Goal: Task Accomplishment & Management: Manage account settings

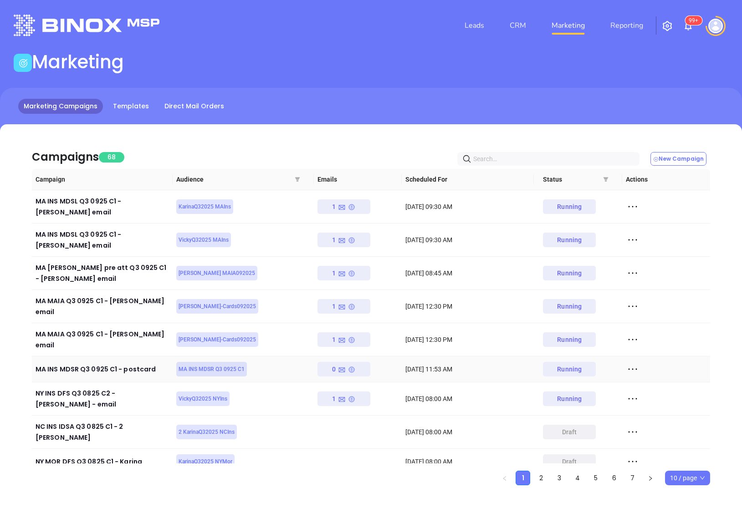
scroll to position [3, 0]
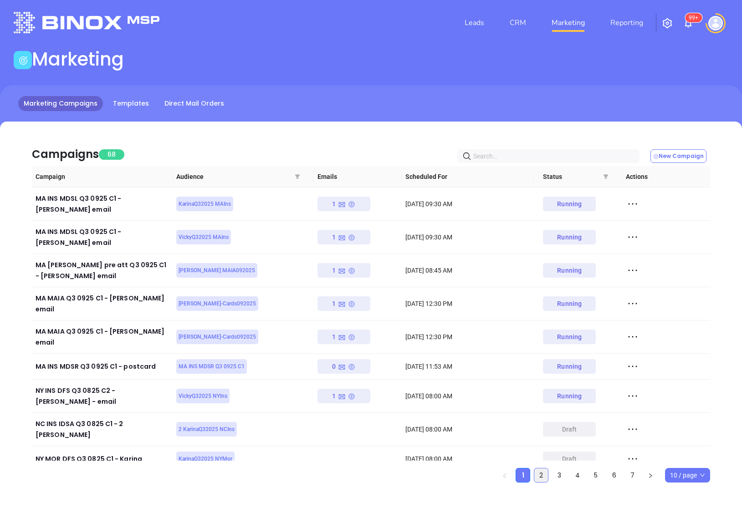
click at [544, 469] on link "2" at bounding box center [541, 476] width 14 height 14
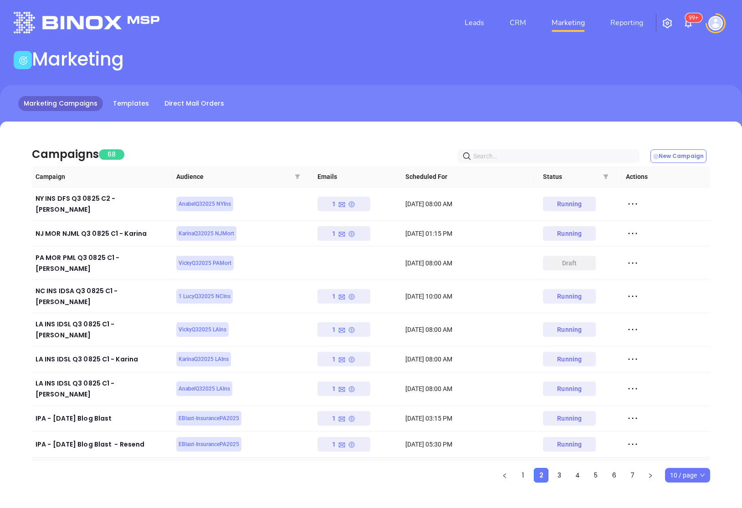
scroll to position [0, 0]
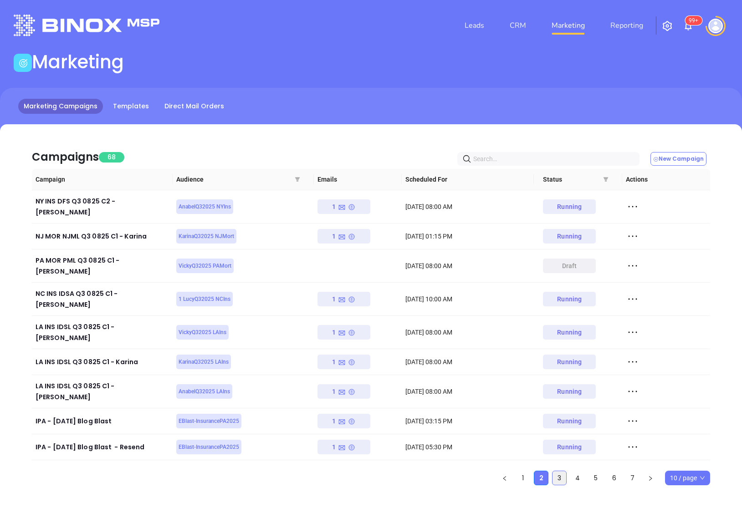
click at [564, 471] on link "3" at bounding box center [560, 478] width 14 height 14
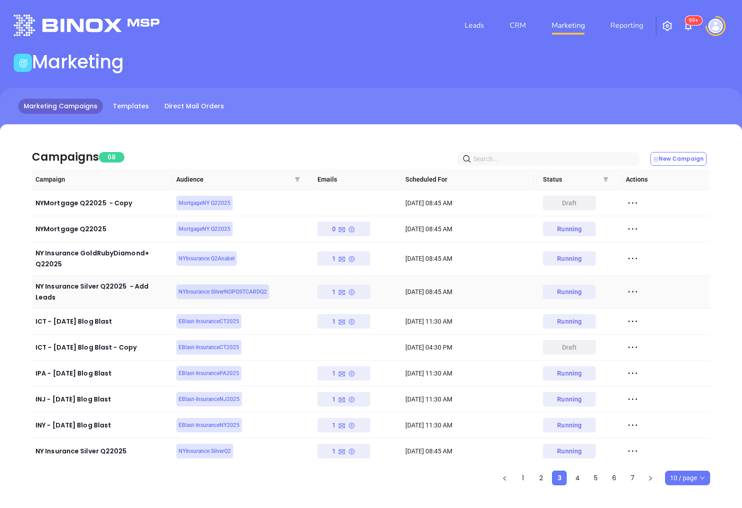
scroll to position [3, 0]
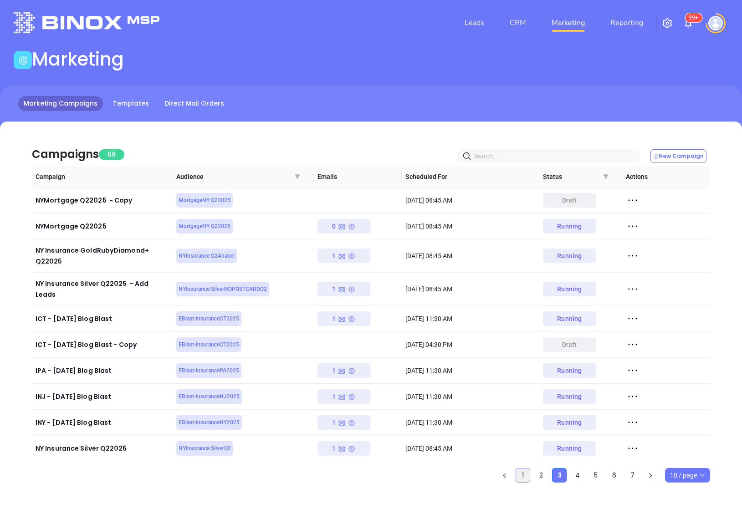
click at [528, 469] on link "1" at bounding box center [523, 476] width 14 height 14
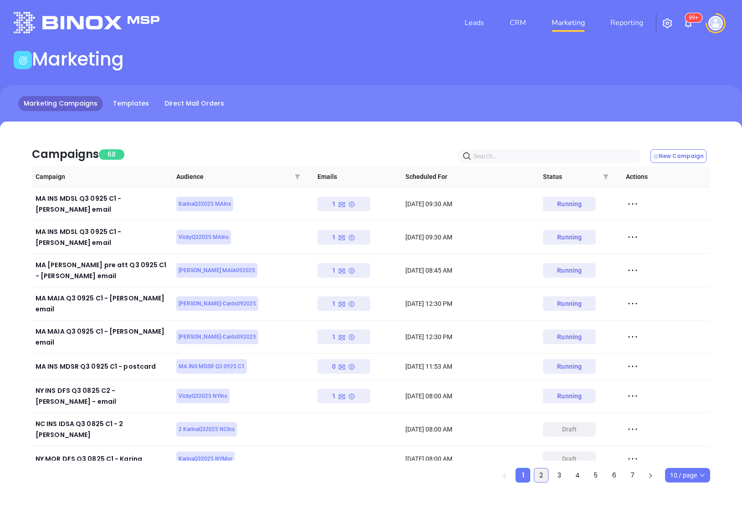
click at [540, 469] on link "2" at bounding box center [541, 476] width 14 height 14
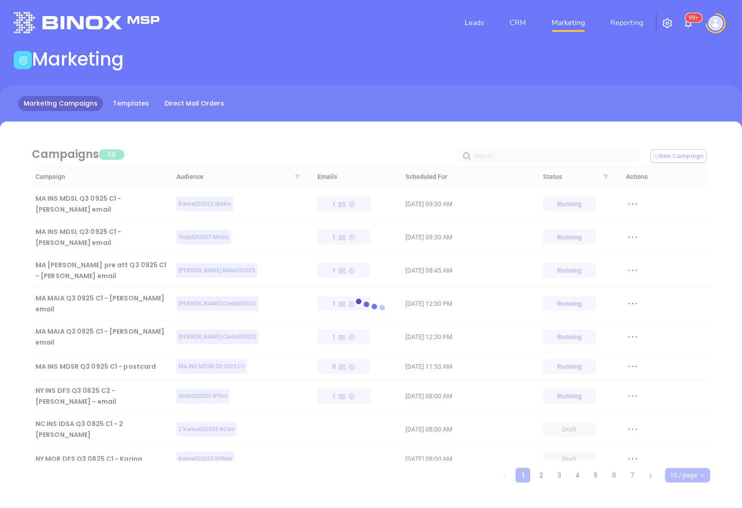
scroll to position [0, 0]
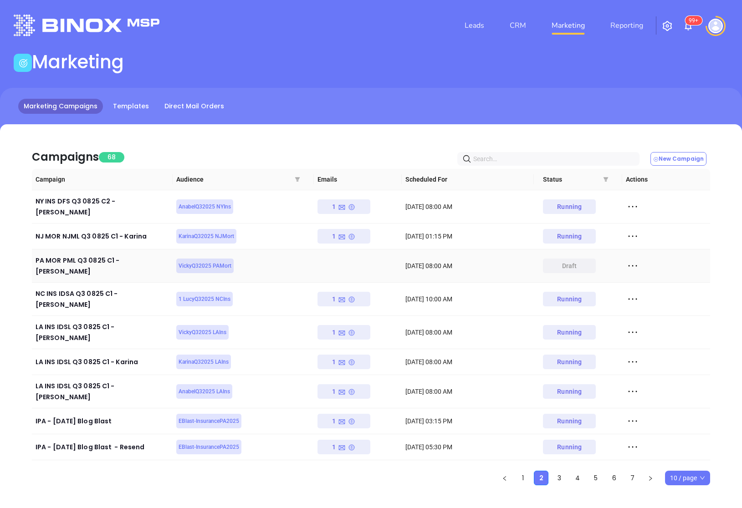
click at [629, 259] on icon at bounding box center [633, 266] width 14 height 14
click at [638, 275] on div "Edit" at bounding box center [674, 271] width 82 height 10
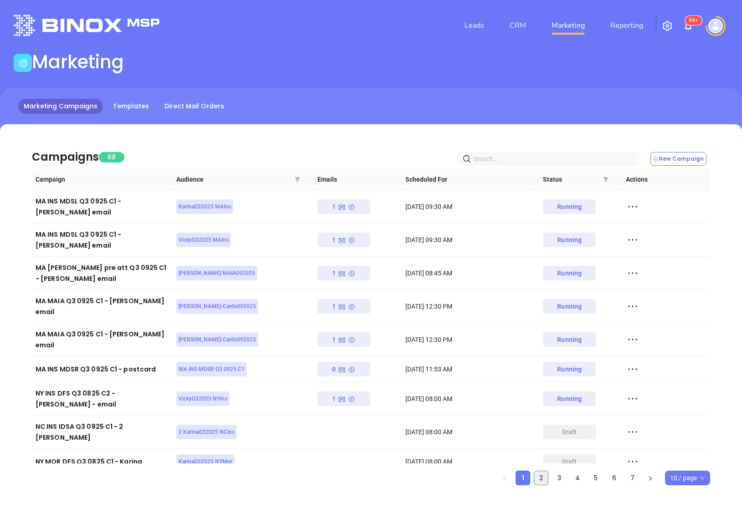
click at [537, 471] on link "2" at bounding box center [541, 478] width 14 height 14
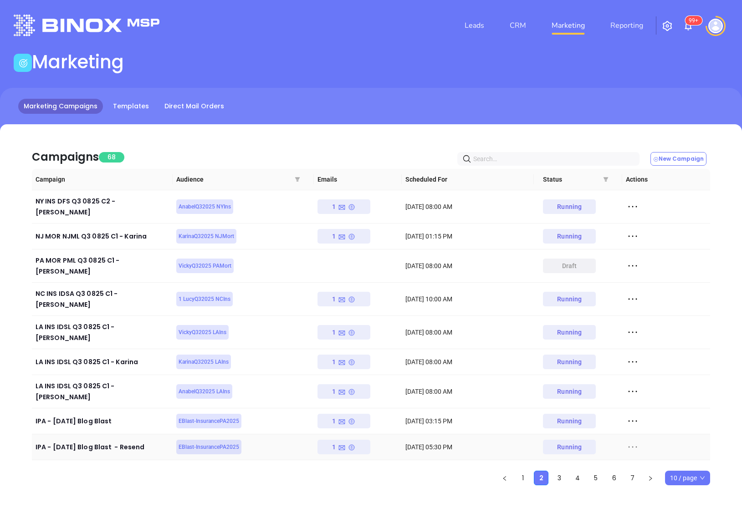
click at [628, 447] on icon at bounding box center [632, 447] width 9 height 1
click at [658, 449] on div "View" at bounding box center [674, 444] width 82 height 10
